Goal: Use online tool/utility: Utilize a website feature to perform a specific function

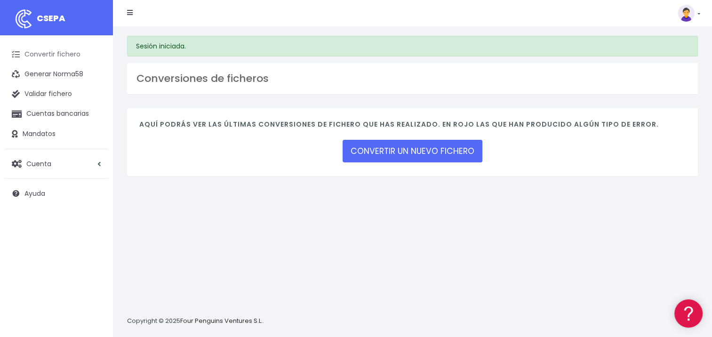
click at [59, 53] on link "Convertir fichero" at bounding box center [56, 55] width 103 height 20
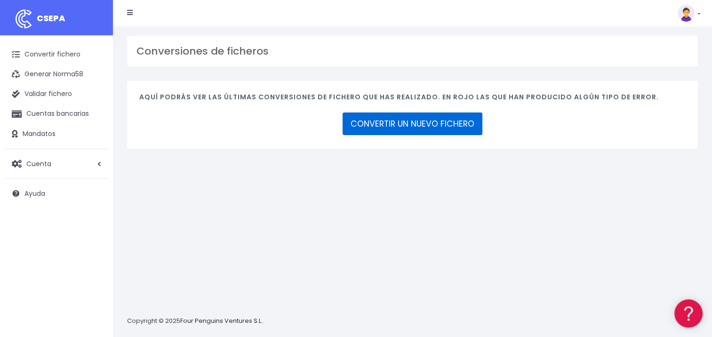
click at [428, 122] on link "CONVERTIR UN NUEVO FICHERO" at bounding box center [412, 123] width 140 height 23
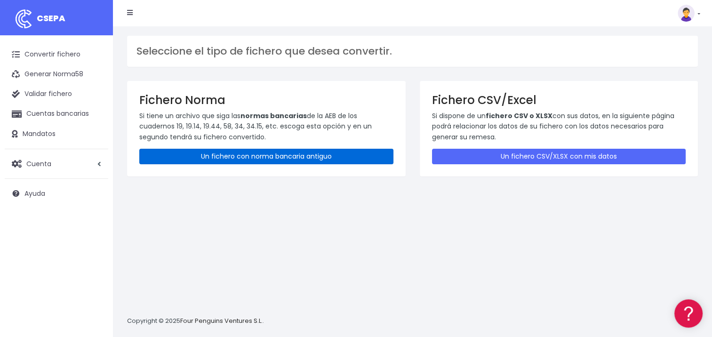
click at [274, 154] on link "Un fichero con norma bancaria antiguo" at bounding box center [266, 157] width 254 height 16
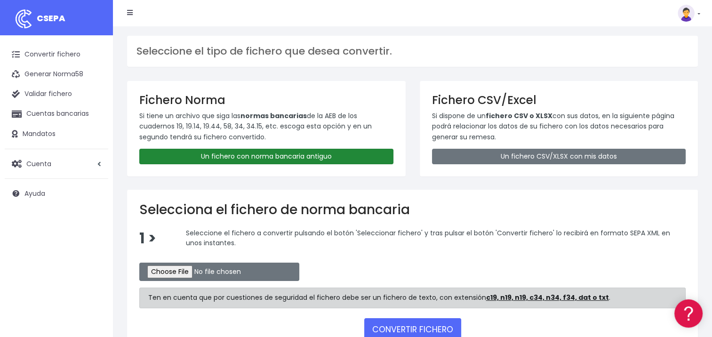
scroll to position [47, 0]
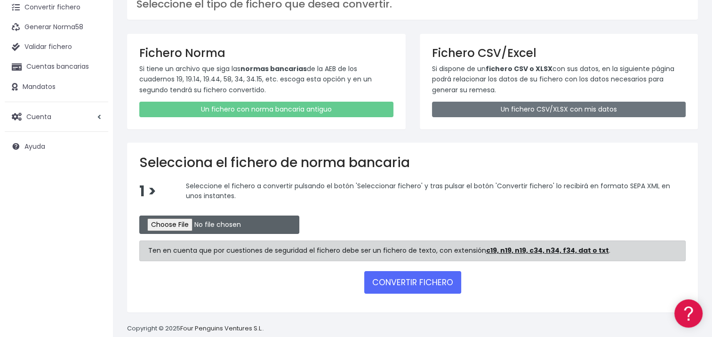
click at [178, 224] on input "file" at bounding box center [219, 224] width 160 height 18
type input "C:\fakepath\CSB1152.q34"
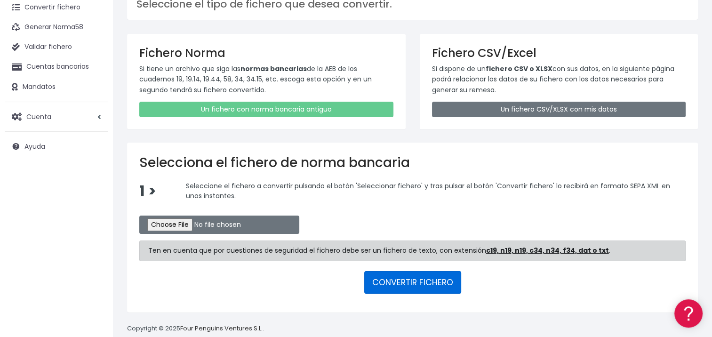
click at [408, 280] on button "CONVERTIR FICHERO" at bounding box center [412, 282] width 97 height 23
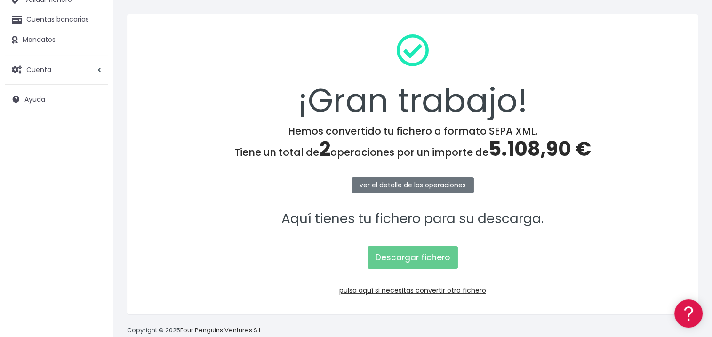
scroll to position [112, 0]
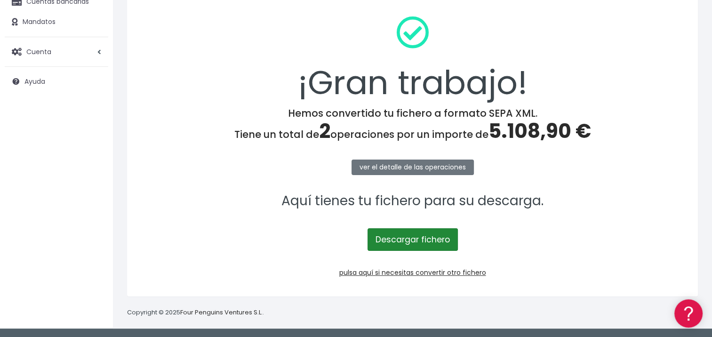
click at [424, 236] on link "Descargar fichero" at bounding box center [412, 239] width 90 height 23
